Goal: Obtain resource: Download file/media

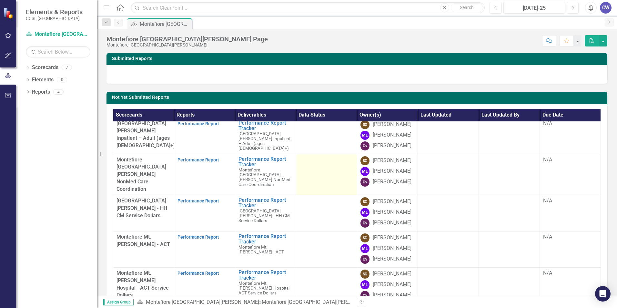
scroll to position [33, 0]
click at [197, 157] on link "Performance Report" at bounding box center [199, 159] width 42 height 5
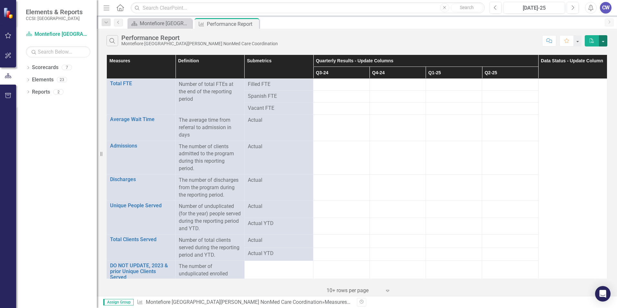
click at [603, 41] on button "button" at bounding box center [603, 40] width 8 height 11
click at [591, 52] on link "PDF Export to PDF" at bounding box center [581, 53] width 51 height 12
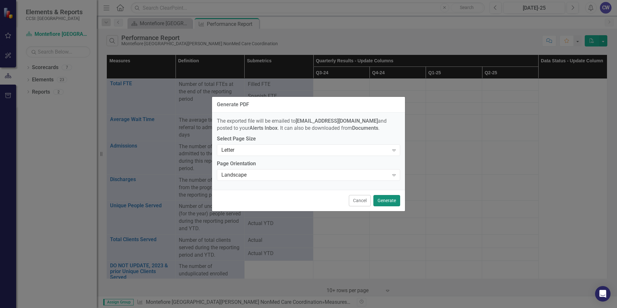
click at [383, 202] on button "Generate" at bounding box center [387, 200] width 27 height 11
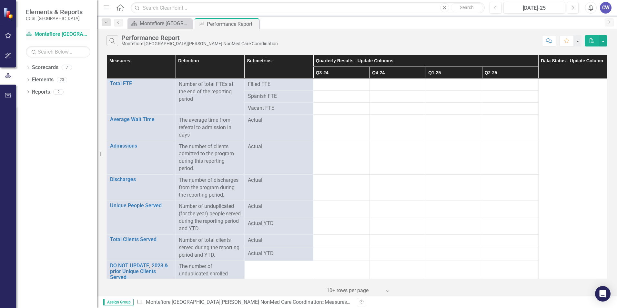
click at [55, 34] on link "Scorecard Montefiore [GEOGRAPHIC_DATA][PERSON_NAME] NonMed Care Coordination" at bounding box center [58, 34] width 65 height 7
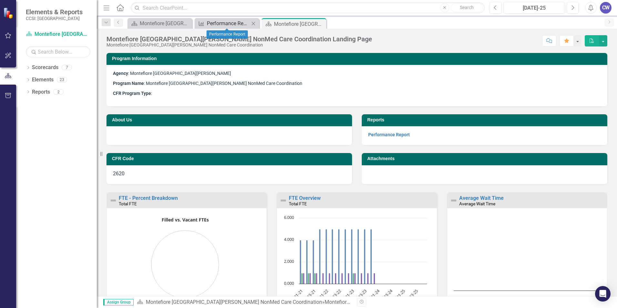
click at [239, 25] on div "Performance Report" at bounding box center [228, 23] width 43 height 8
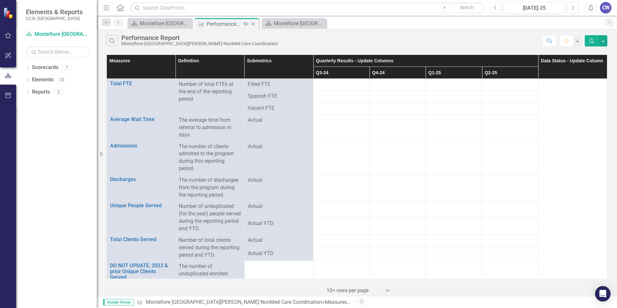
click at [252, 22] on icon "Close" at bounding box center [253, 23] width 6 height 5
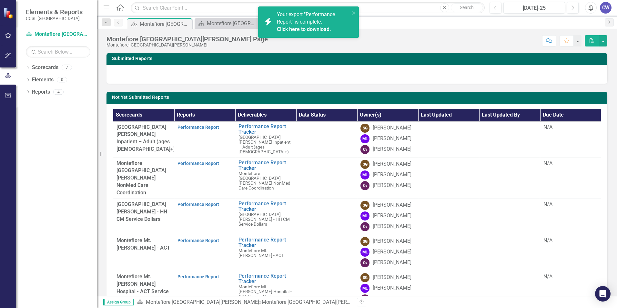
click at [59, 192] on div "Dropdown Scorecards 7 Dropdown [GEOGRAPHIC_DATA] [GEOGRAPHIC_DATA][PERSON_NAME]…" at bounding box center [56, 185] width 81 height 246
click at [210, 207] on link "Performance Report" at bounding box center [199, 204] width 42 height 5
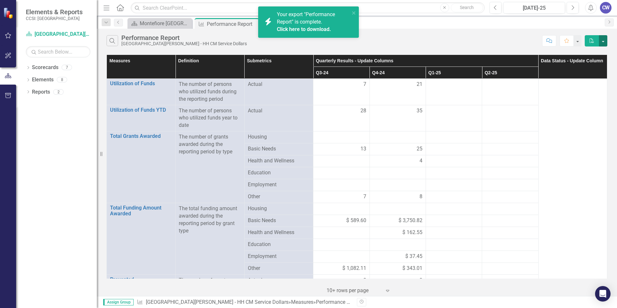
click at [605, 39] on button "button" at bounding box center [603, 40] width 8 height 11
click at [583, 53] on link "PDF Export to PDF" at bounding box center [581, 53] width 51 height 12
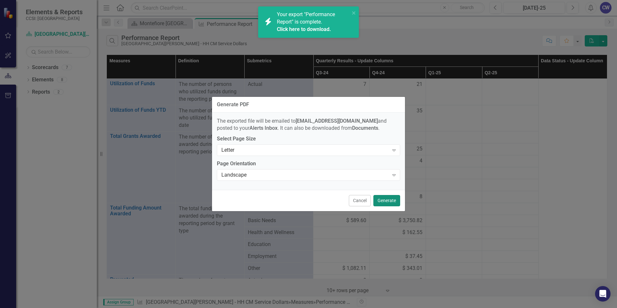
click at [386, 203] on button "Generate" at bounding box center [387, 200] width 27 height 11
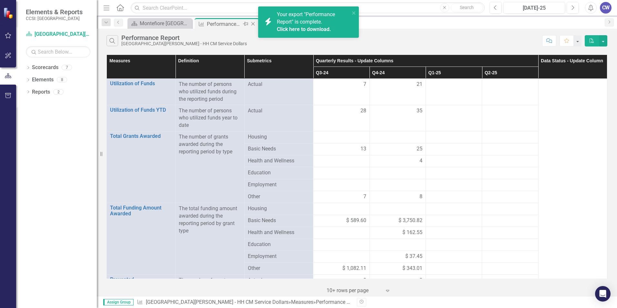
click at [251, 23] on icon "Close" at bounding box center [253, 23] width 6 height 5
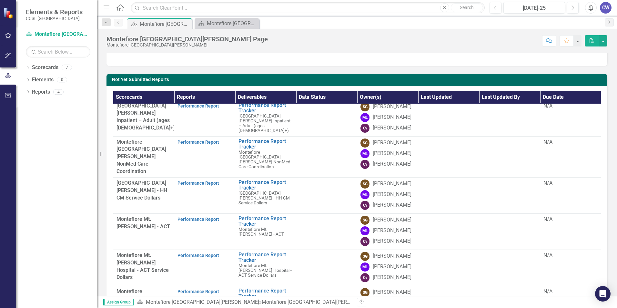
scroll to position [32, 0]
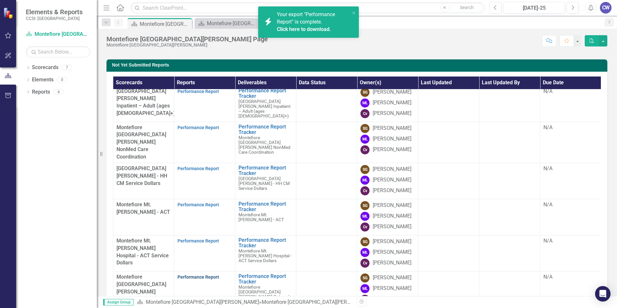
click at [191, 274] on link "Performance Report" at bounding box center [199, 276] width 42 height 5
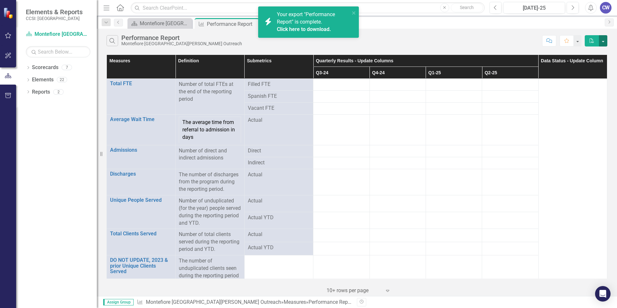
click at [605, 41] on button "button" at bounding box center [603, 40] width 8 height 11
click at [590, 51] on link "PDF Export to PDF" at bounding box center [581, 53] width 51 height 12
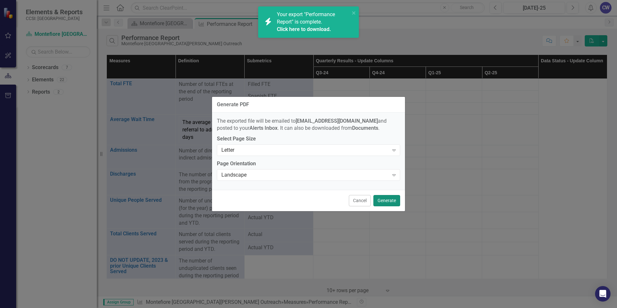
click at [384, 202] on button "Generate" at bounding box center [387, 200] width 27 height 11
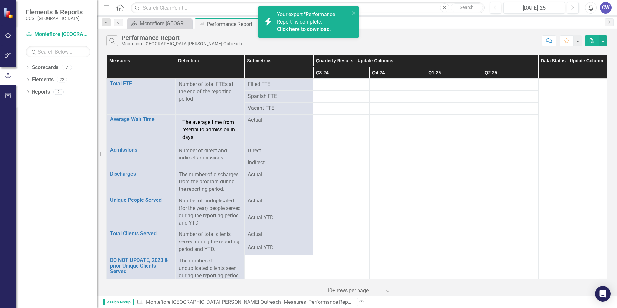
click at [307, 29] on link "Click here to download." at bounding box center [304, 29] width 54 height 6
